Goal: Task Accomplishment & Management: Manage account settings

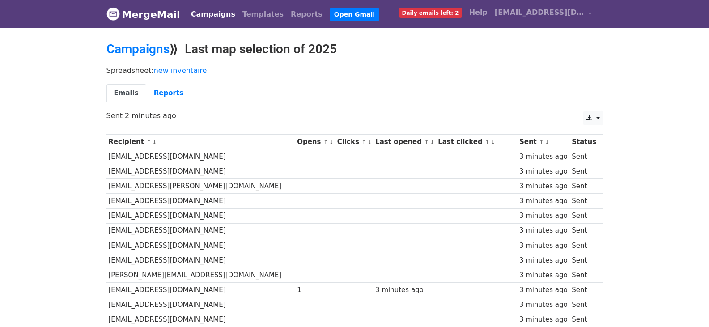
click at [329, 141] on link "↓" at bounding box center [331, 142] width 5 height 7
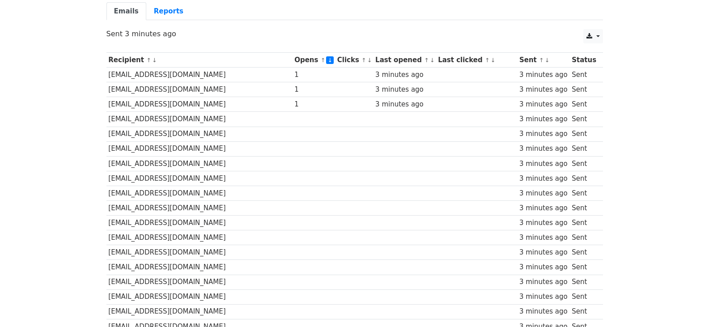
scroll to position [83, 0]
